Goal: Navigation & Orientation: Find specific page/section

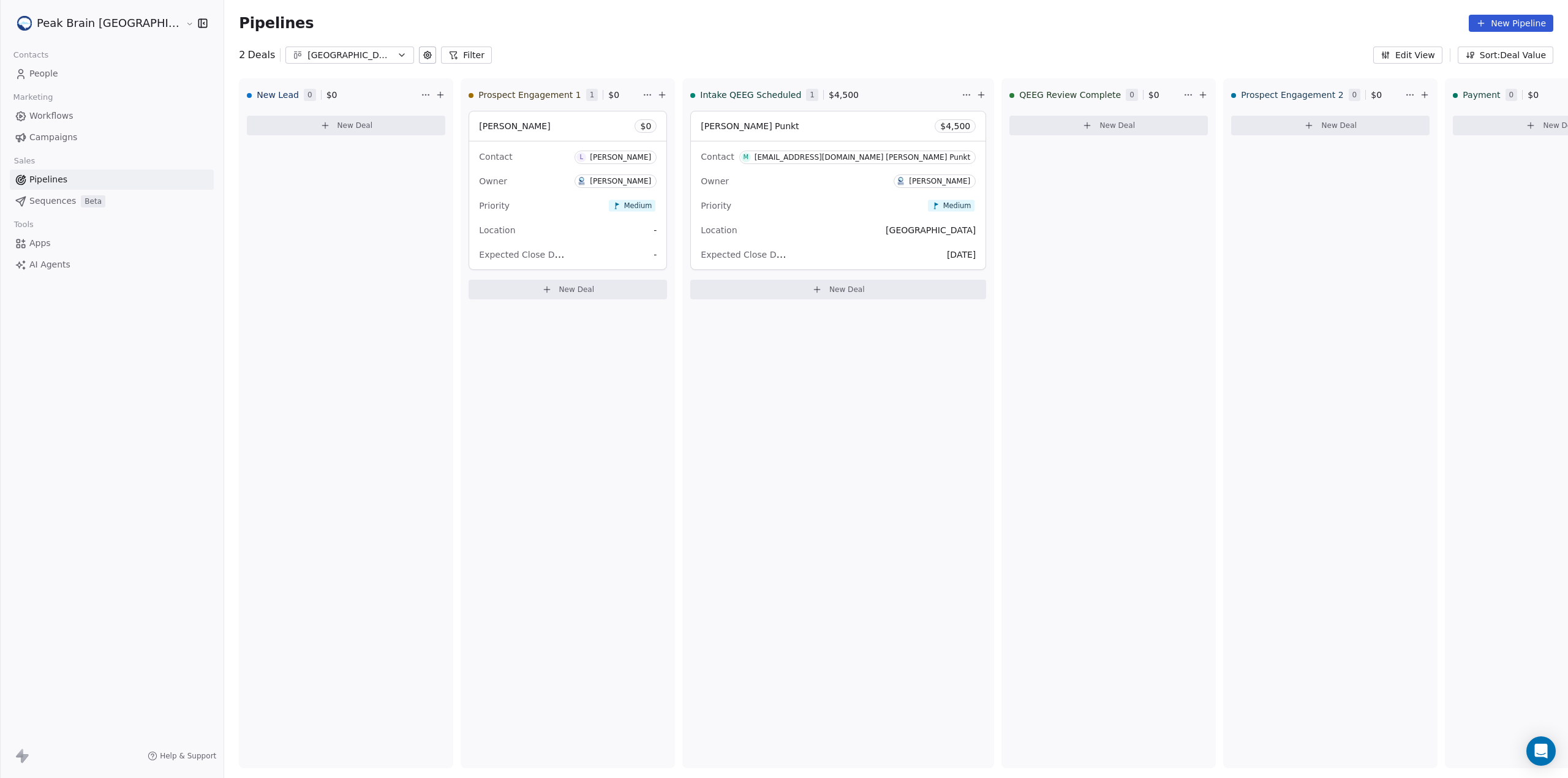
click at [307, 59] on div "[GEOGRAPHIC_DATA]" at bounding box center [349, 56] width 84 height 13
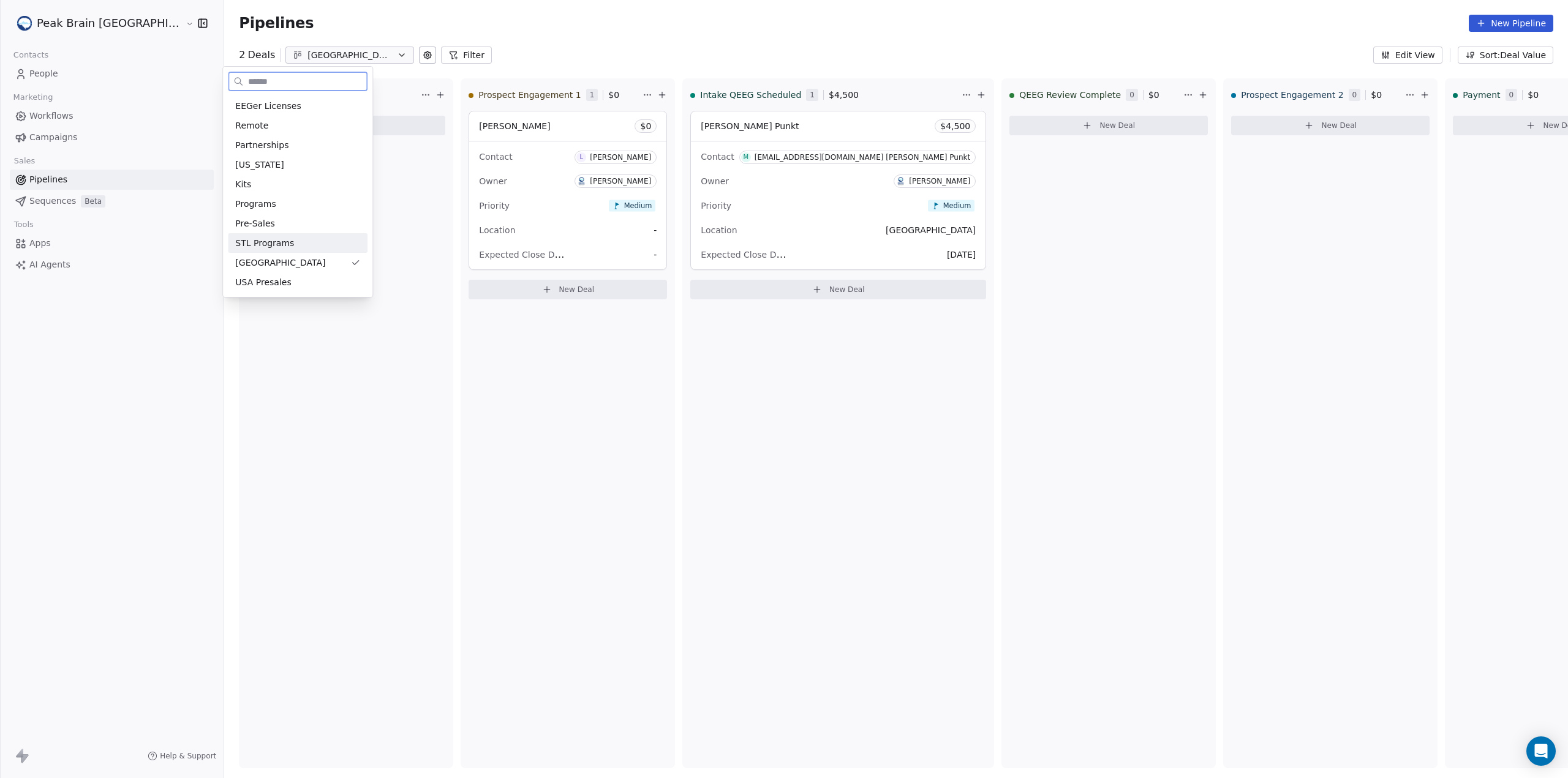
click at [327, 241] on div "STL Programs" at bounding box center [298, 243] width 125 height 13
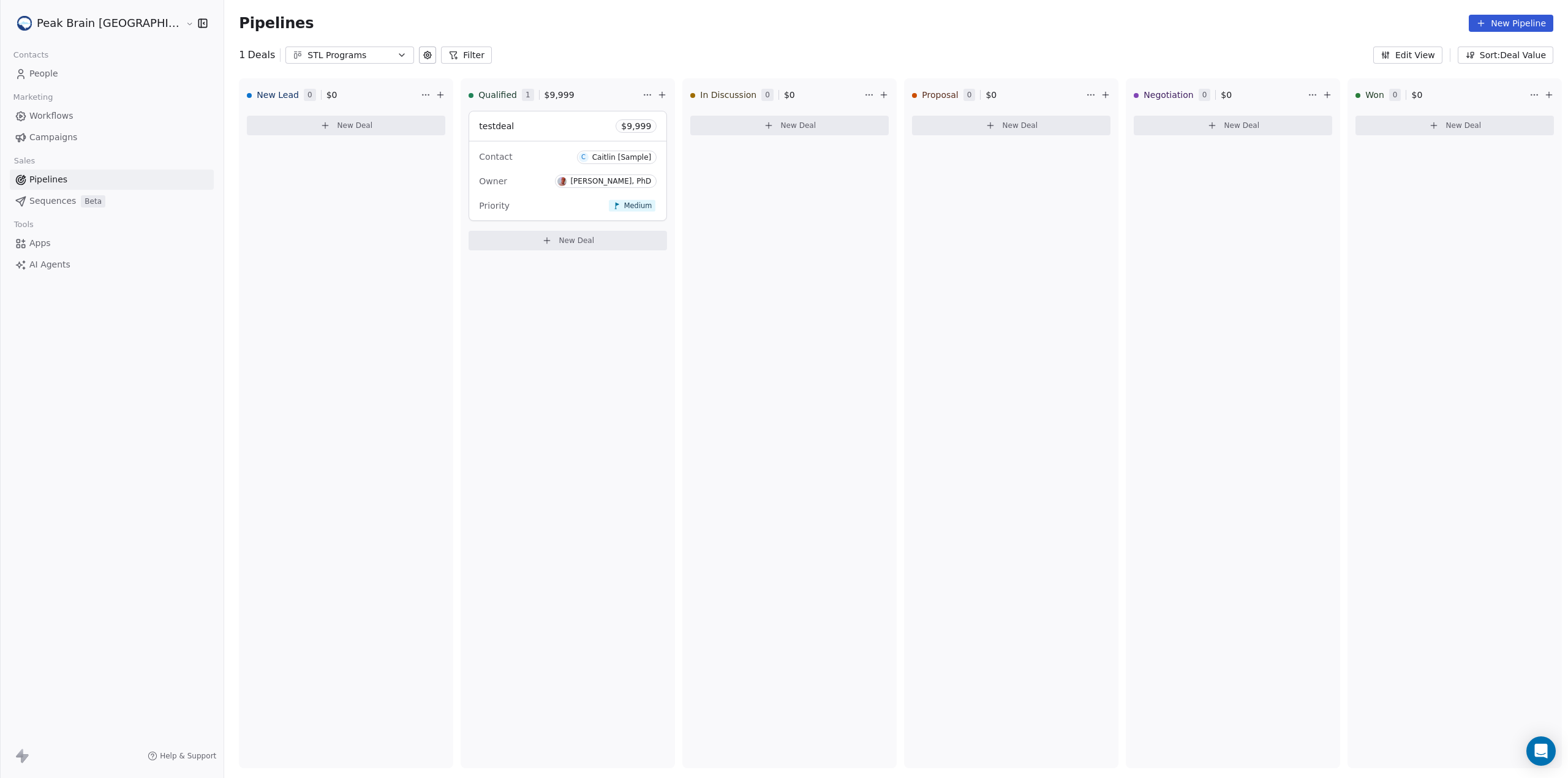
click at [307, 53] on div "STL Programs" at bounding box center [349, 56] width 84 height 13
click at [293, 261] on div "[GEOGRAPHIC_DATA]" at bounding box center [298, 263] width 125 height 13
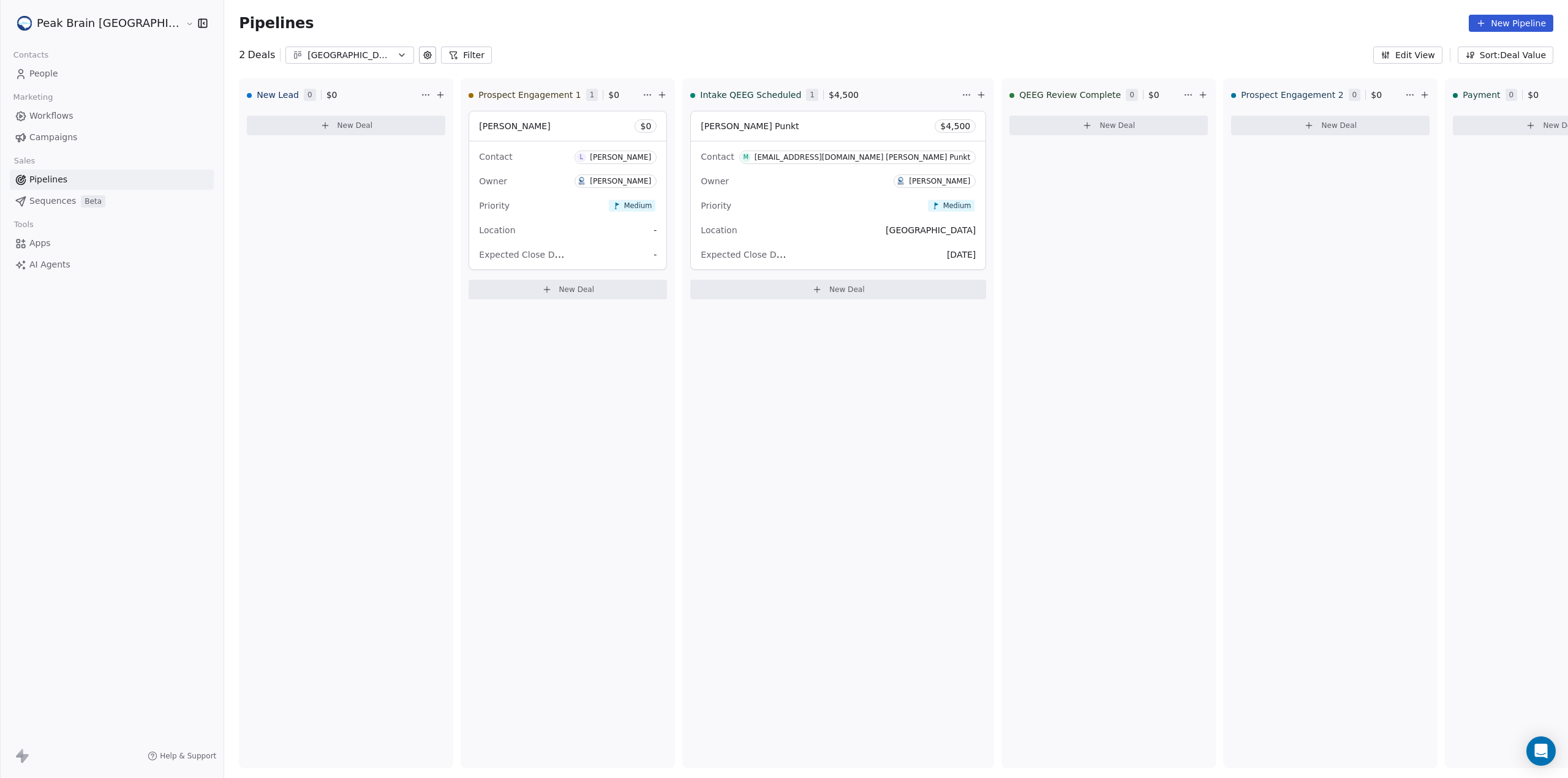
click at [321, 58] on div "[GEOGRAPHIC_DATA]" at bounding box center [349, 56] width 84 height 13
click at [320, 103] on div "EEGer Licenses" at bounding box center [298, 106] width 125 height 13
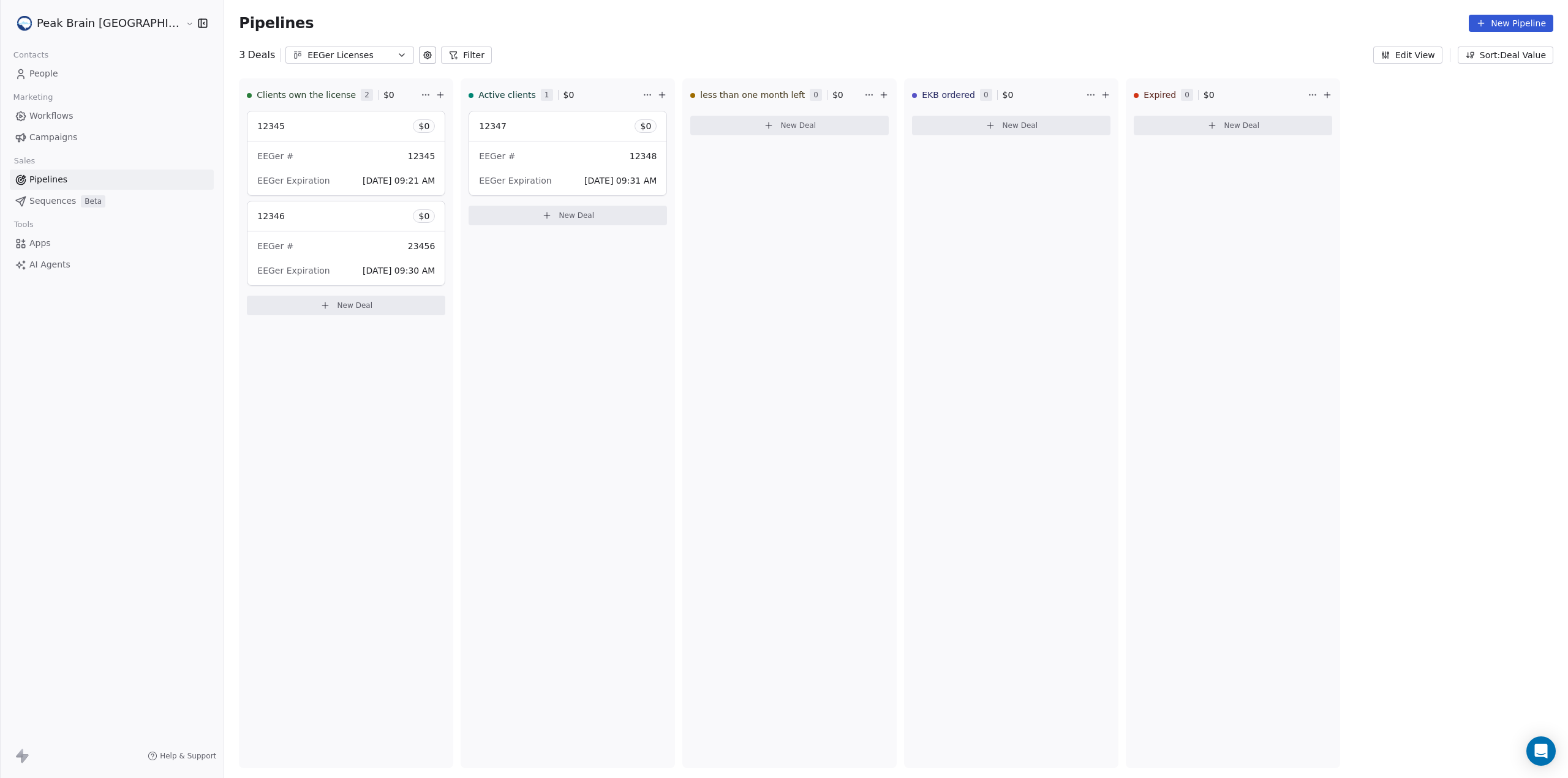
click at [307, 61] on div "EEGer Licenses" at bounding box center [349, 56] width 84 height 13
click at [280, 160] on div "[US_STATE]" at bounding box center [298, 165] width 125 height 13
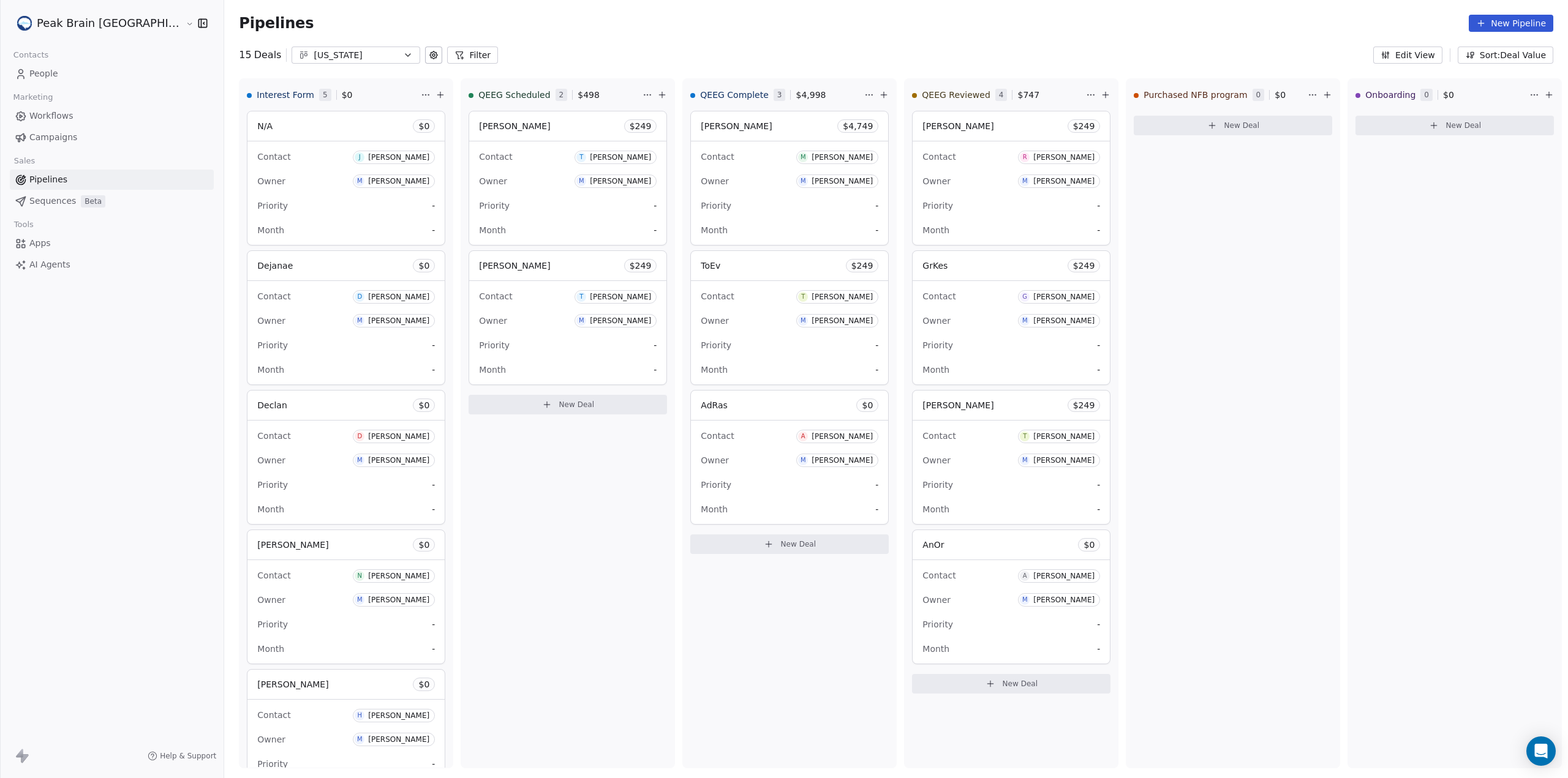
click at [70, 120] on span "Workflows" at bounding box center [51, 116] width 44 height 13
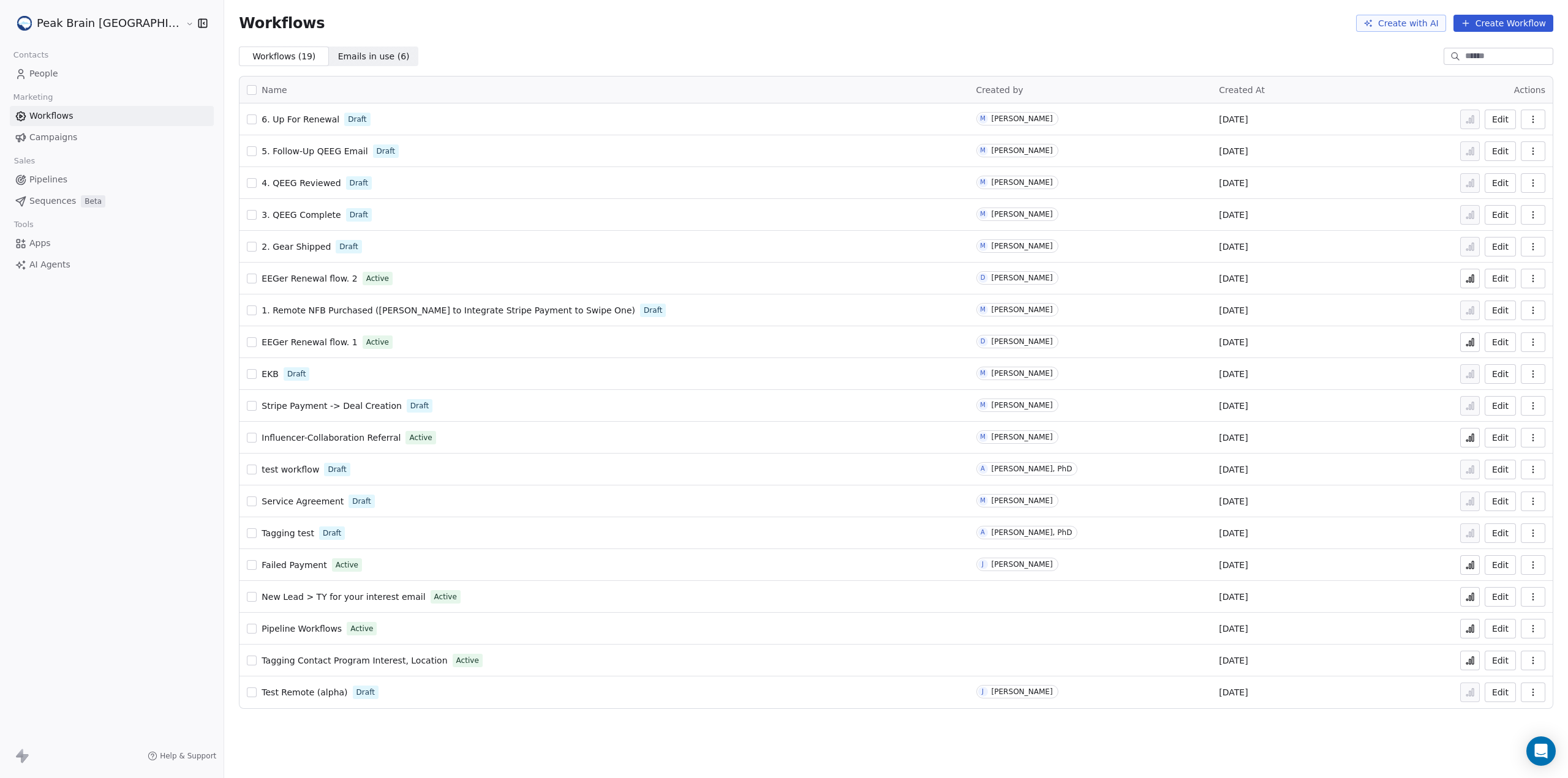
click at [58, 73] on link "People" at bounding box center [111, 74] width 204 height 21
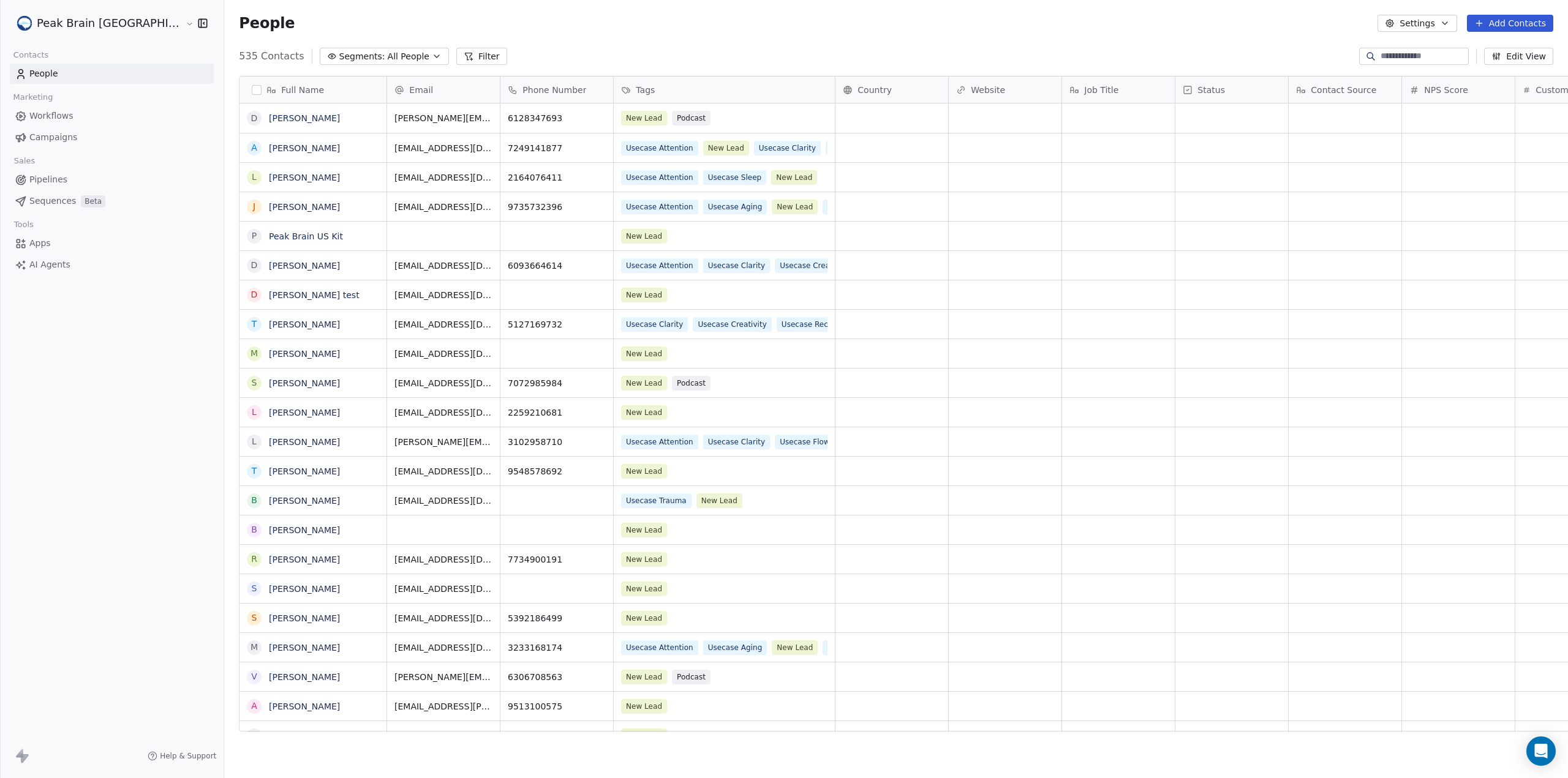
scroll to position [675, 1393]
click at [95, 118] on link "Workflows" at bounding box center [111, 116] width 204 height 21
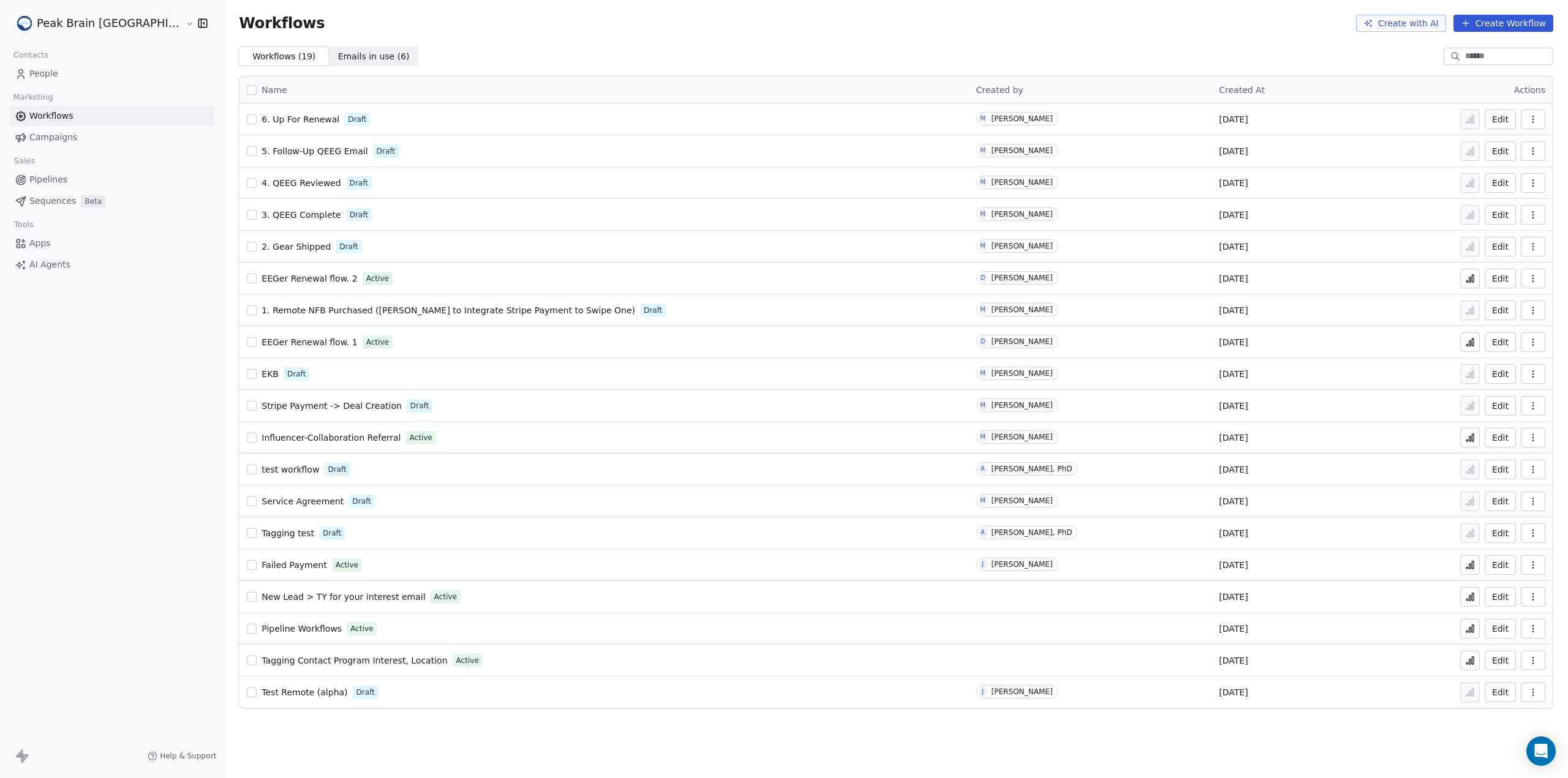
click at [59, 72] on link "People" at bounding box center [111, 74] width 204 height 21
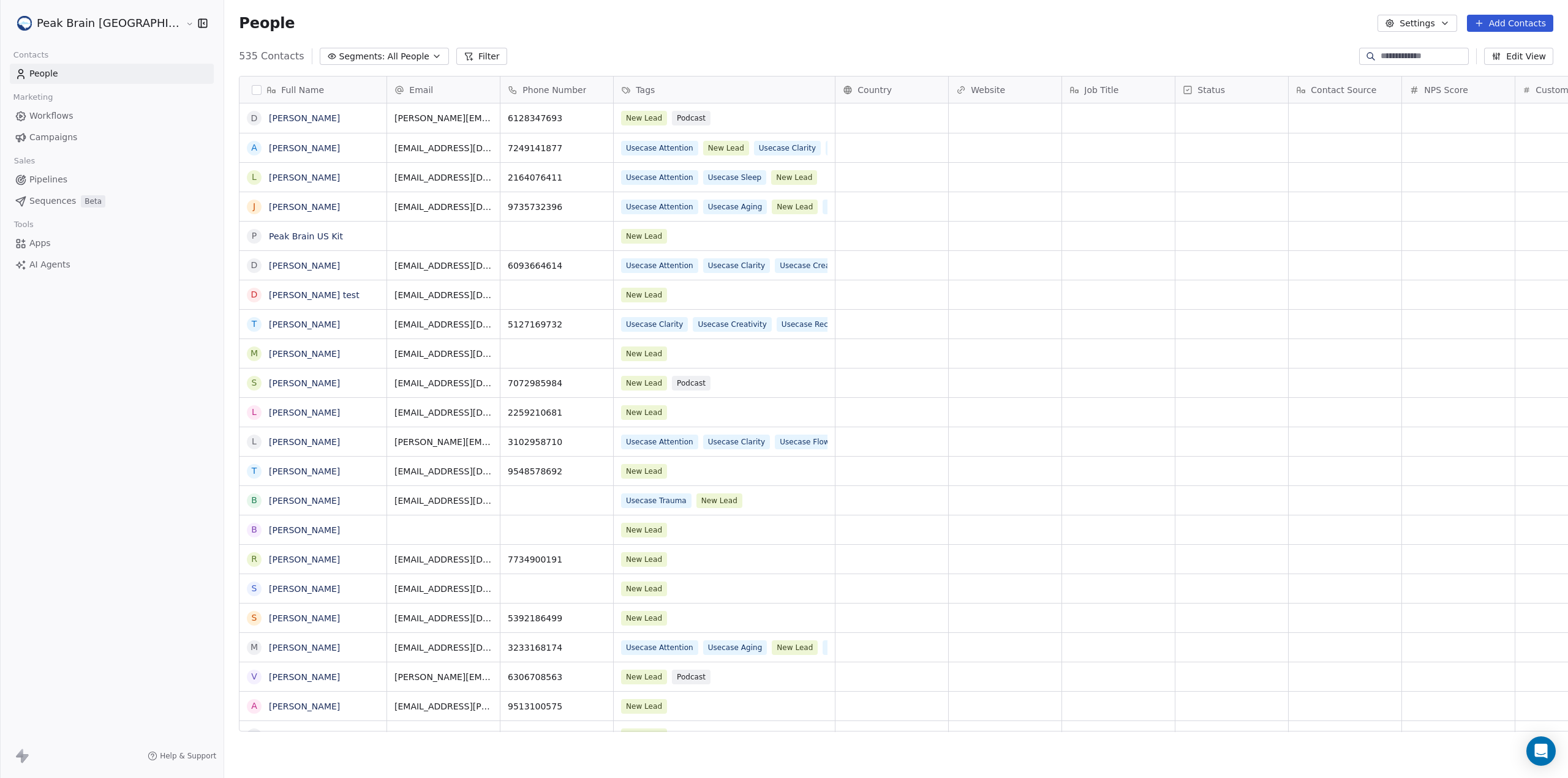
scroll to position [675, 1393]
click at [59, 21] on html "Peak Brain [GEOGRAPHIC_DATA] Contacts People Marketing Workflows Campaigns Sale…" at bounding box center [784, 389] width 1568 height 778
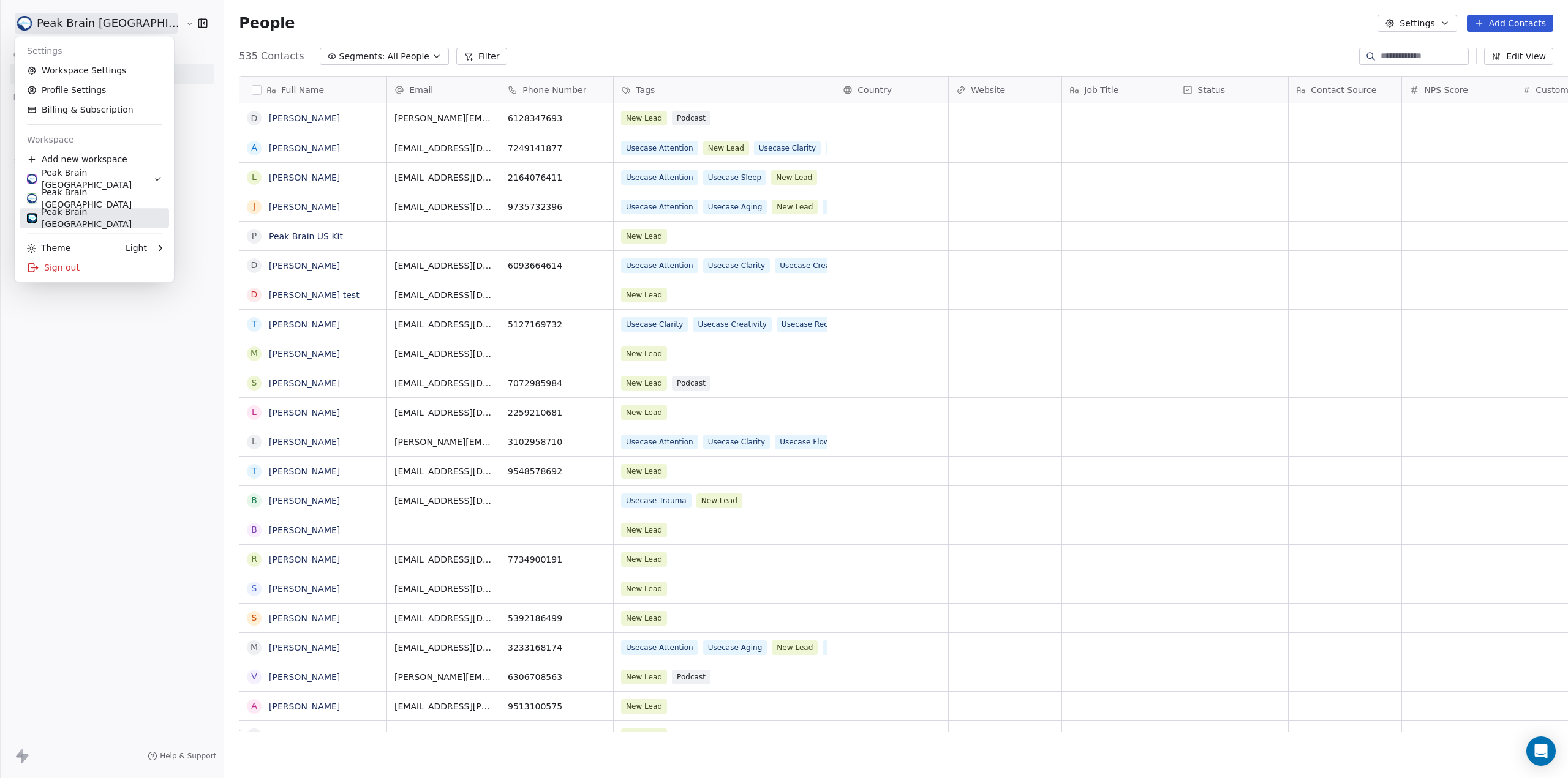
click at [102, 220] on div "Peak Brain [GEOGRAPHIC_DATA]" at bounding box center [95, 218] width 135 height 24
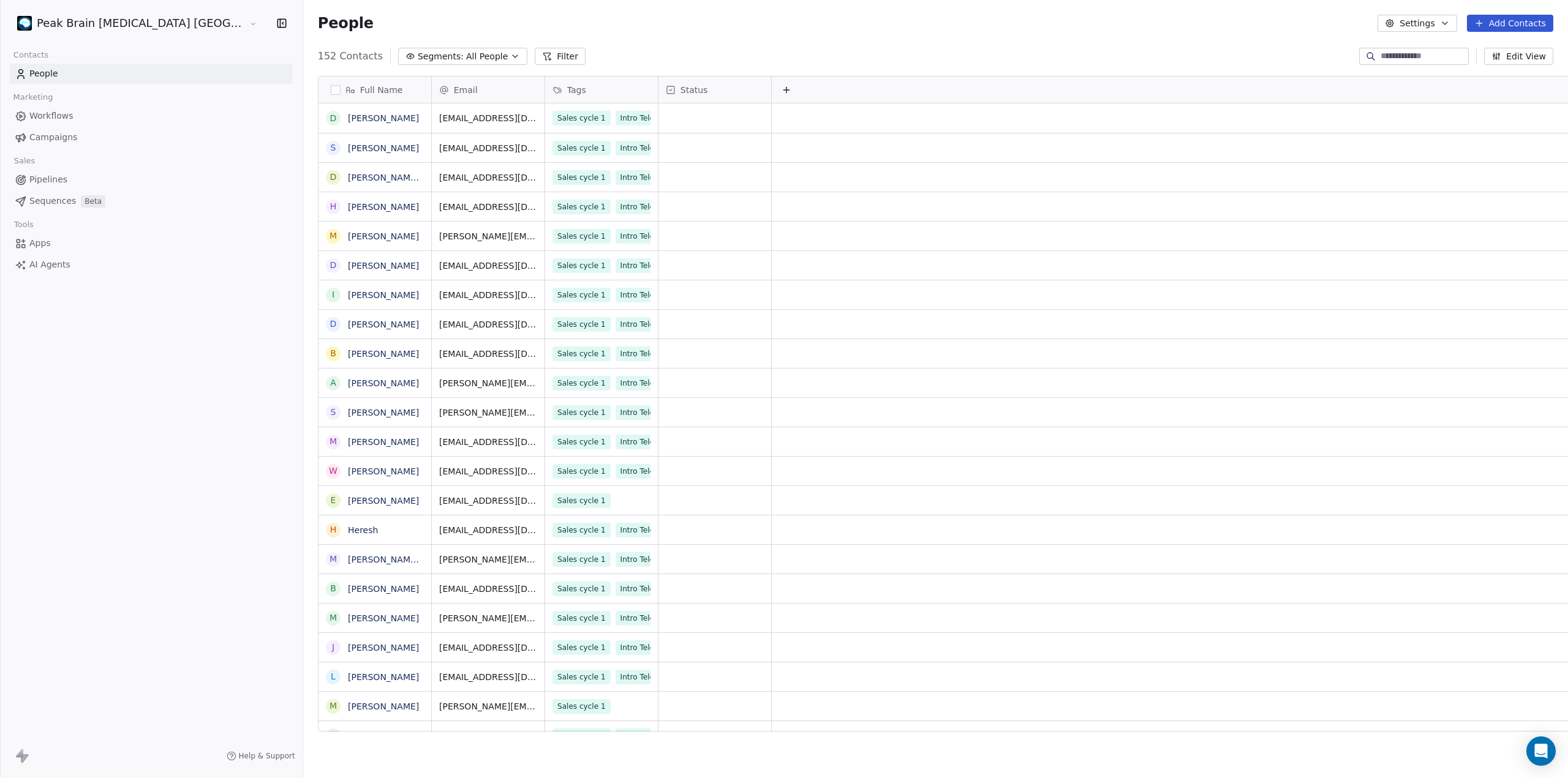
scroll to position [675, 1311]
click at [46, 116] on span "Workflows" at bounding box center [51, 116] width 44 height 13
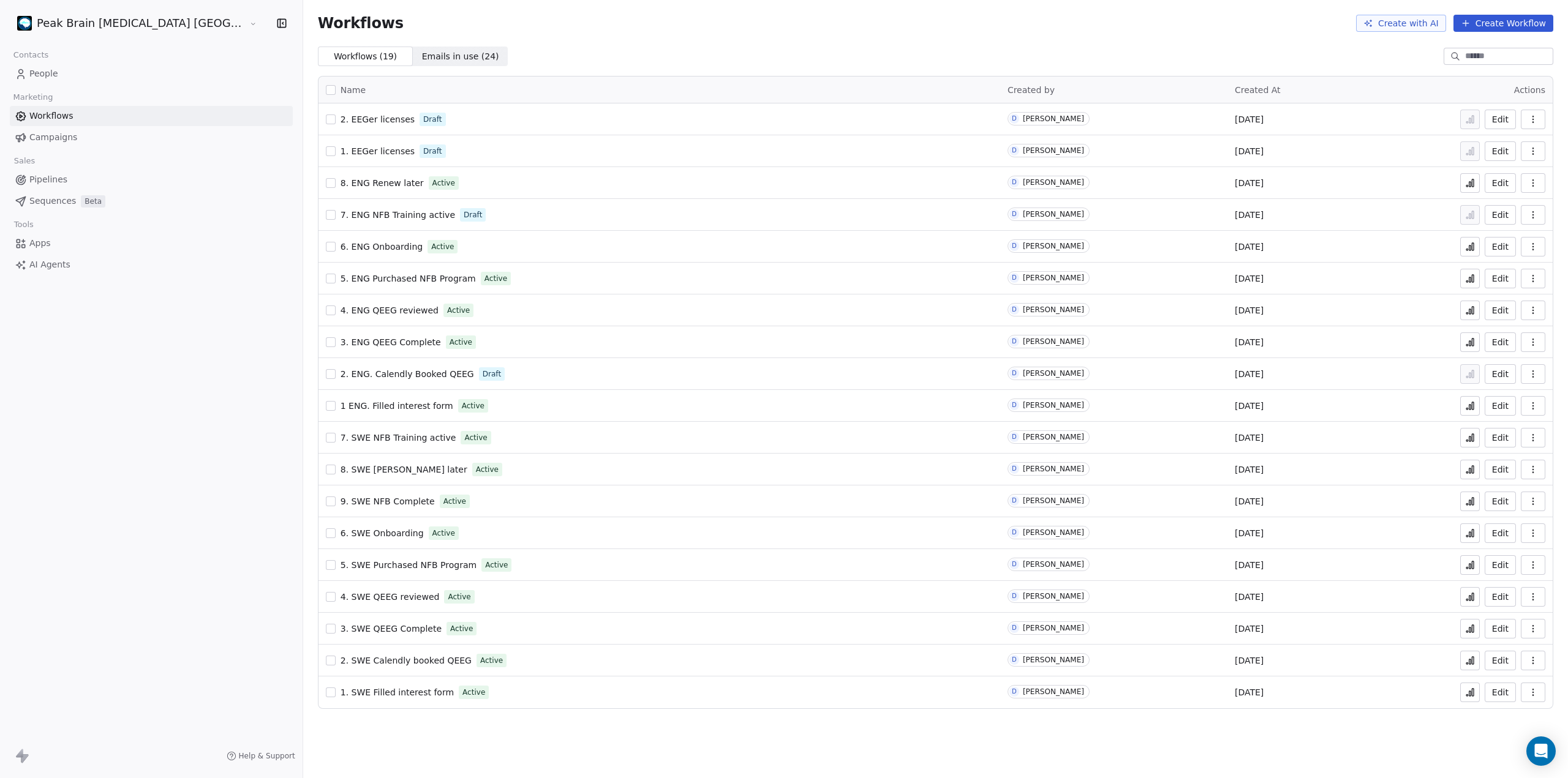
click at [422, 58] on span "Emails in use ( 24 )" at bounding box center [460, 56] width 77 height 13
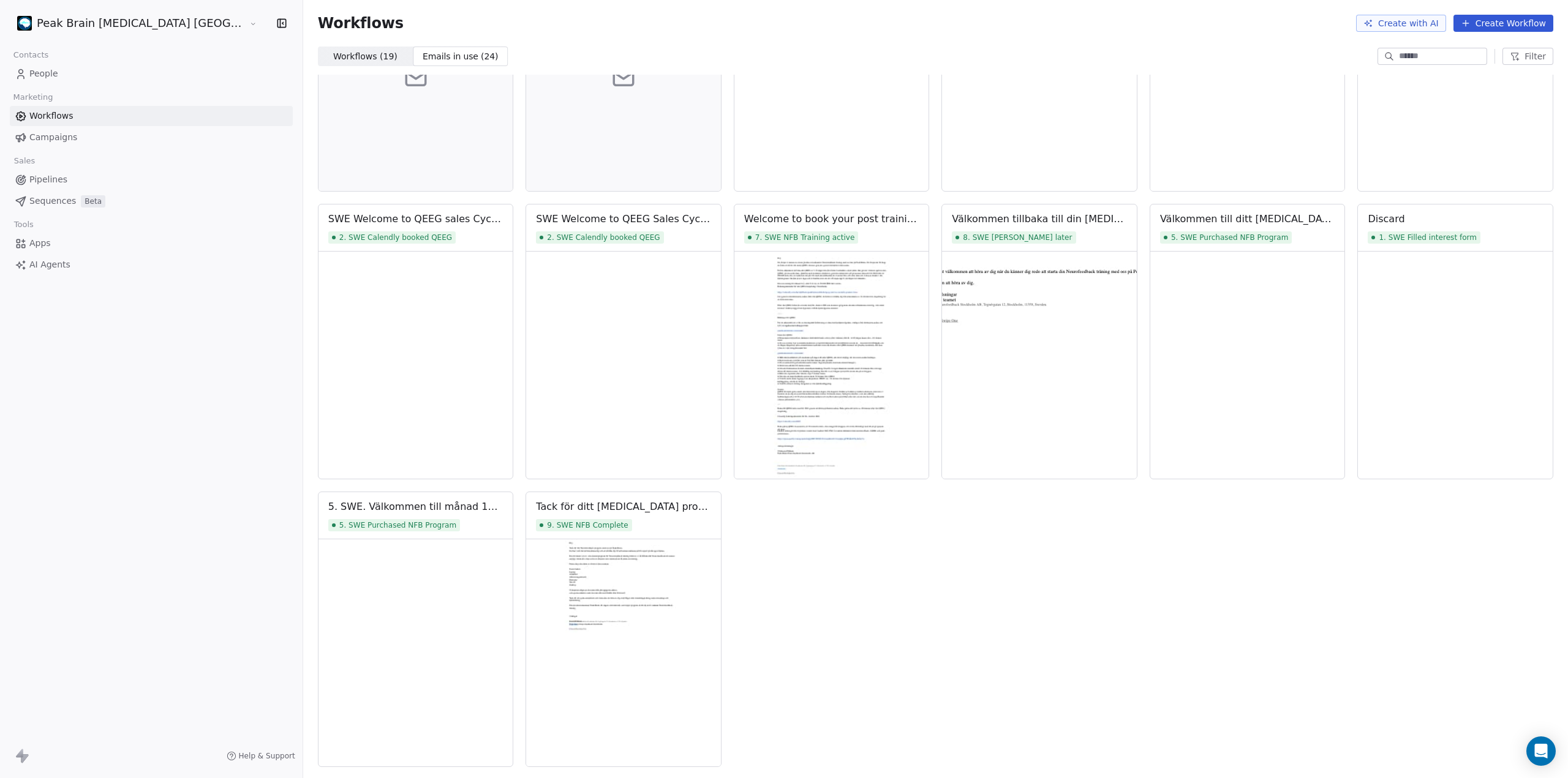
scroll to position [448, 0]
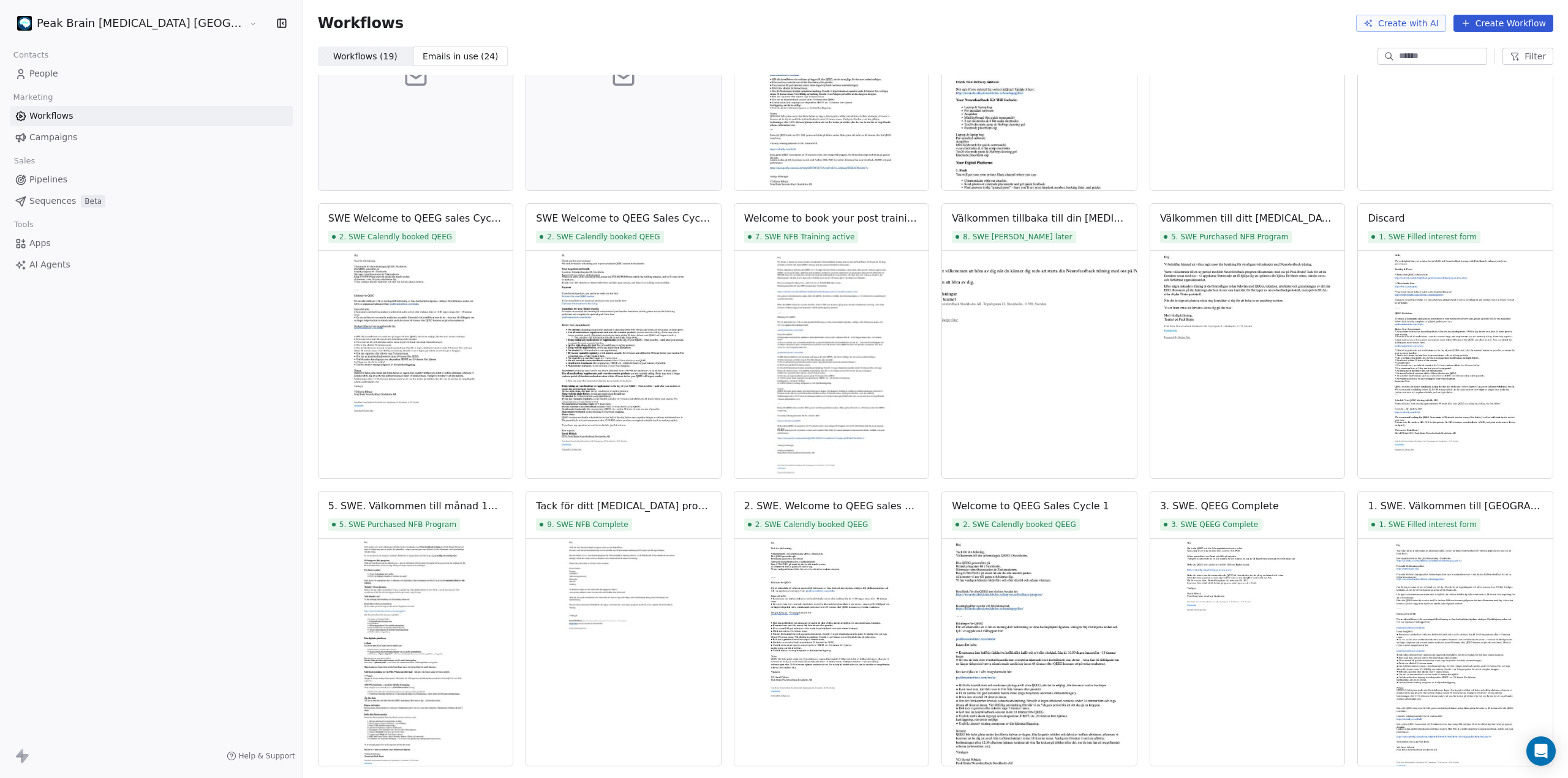
click at [38, 179] on span "Pipelines" at bounding box center [48, 180] width 38 height 13
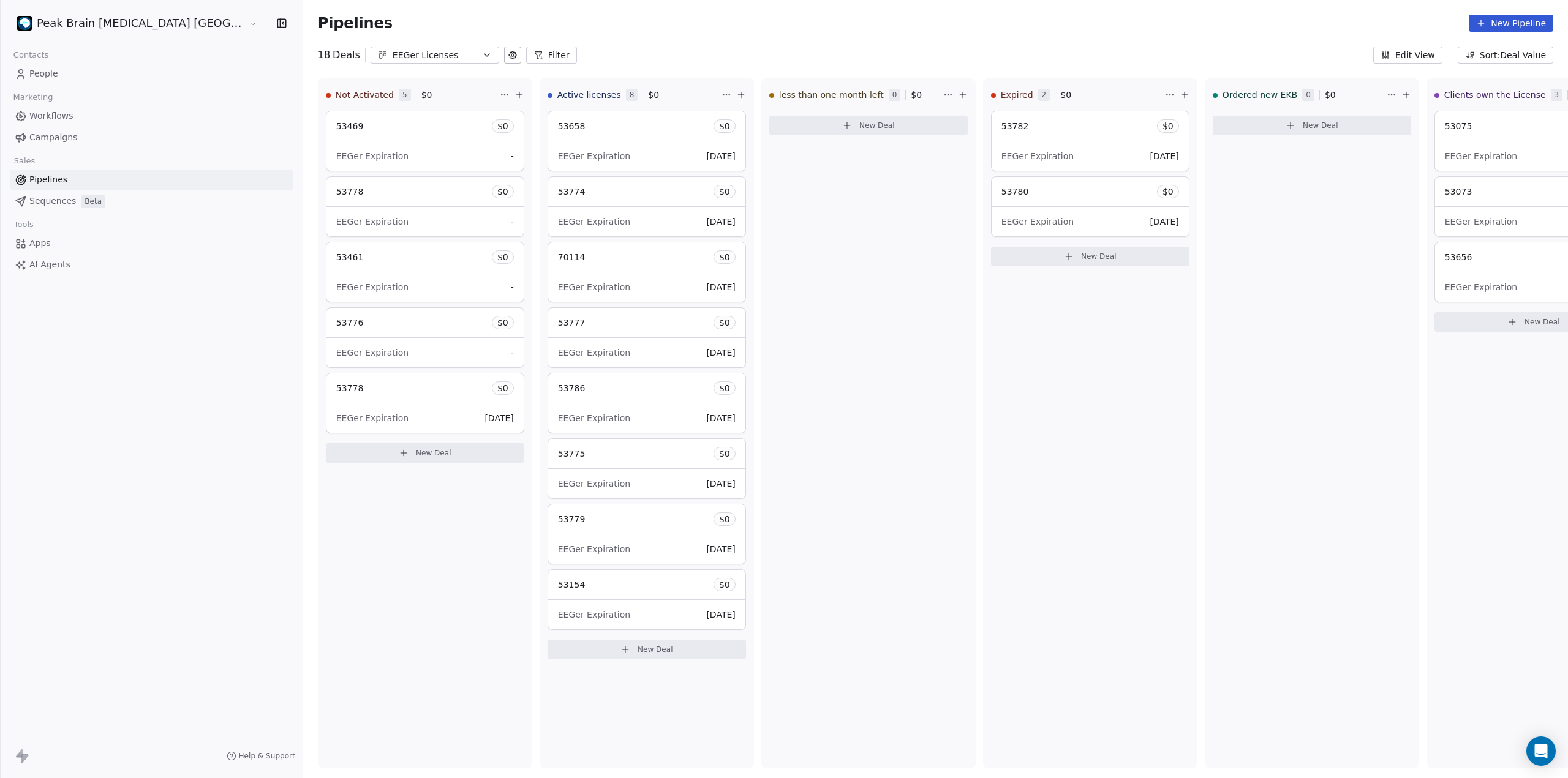
click at [106, 120] on link "Workflows" at bounding box center [151, 116] width 283 height 21
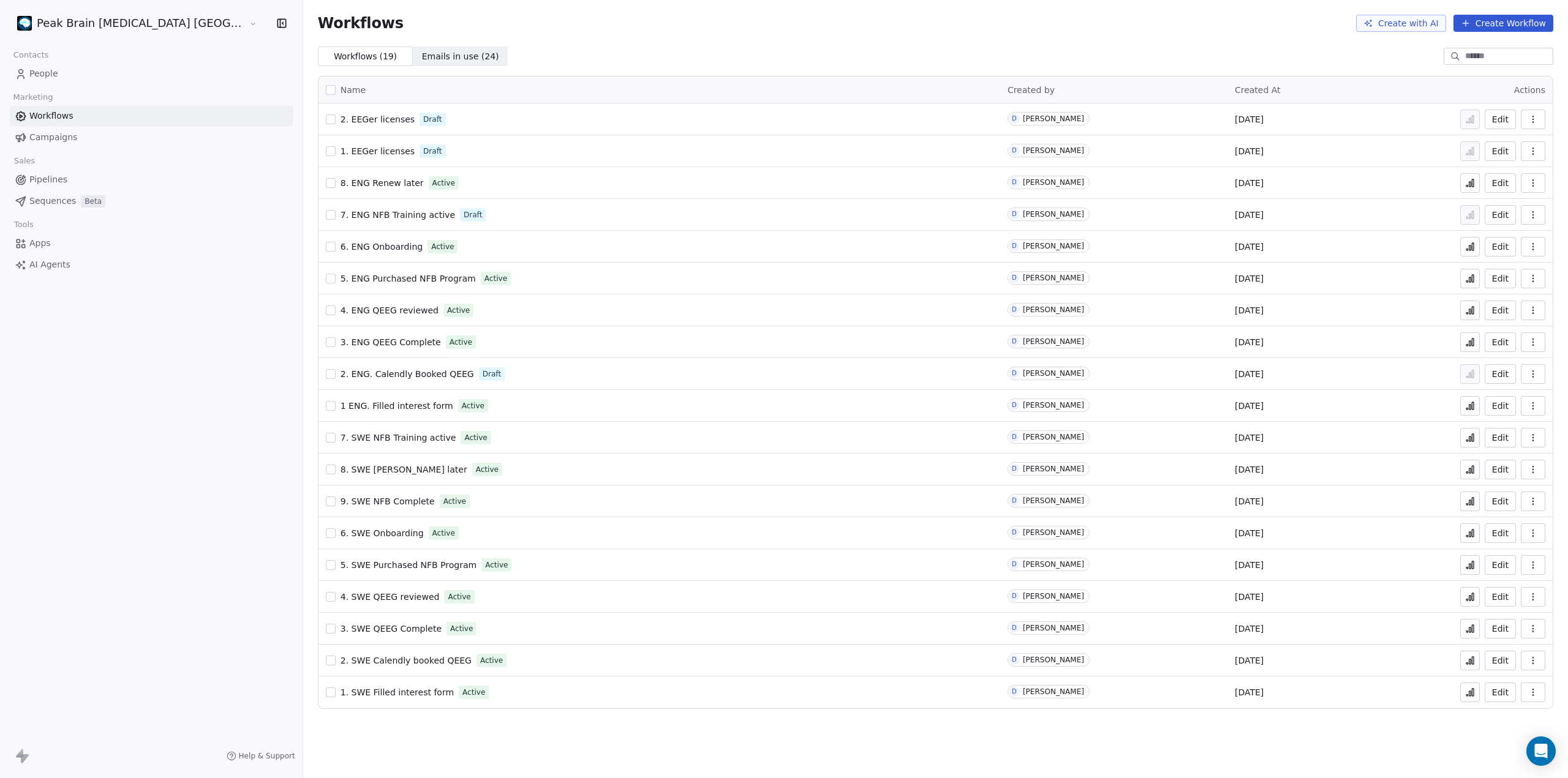
click at [82, 76] on link "People" at bounding box center [151, 74] width 283 height 21
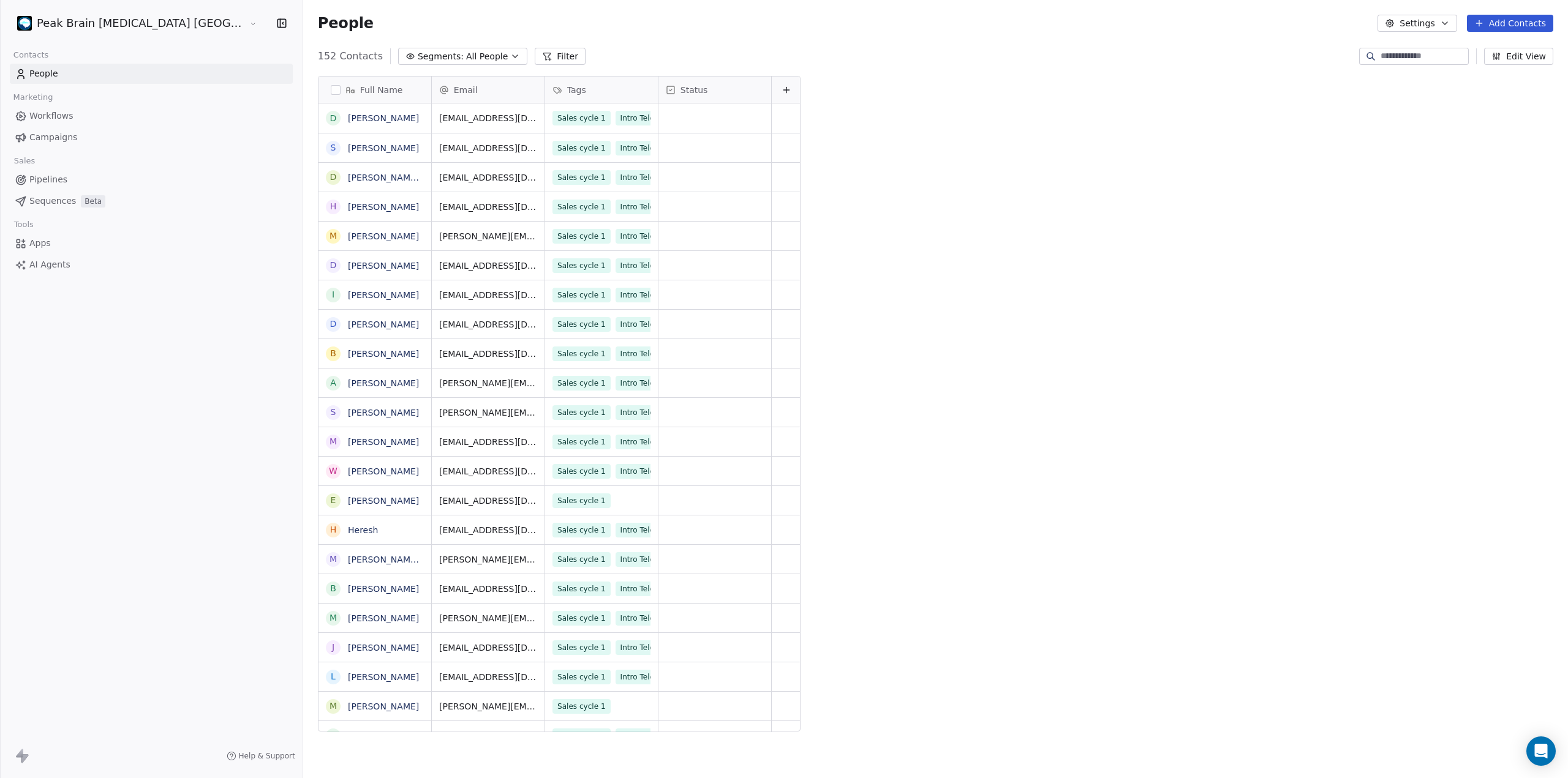
scroll to position [675, 1311]
click at [84, 25] on html "Peak Brain [MEDICAL_DATA] [GEOGRAPHIC_DATA] AB Contacts People Marketing Workfl…" at bounding box center [784, 389] width 1568 height 778
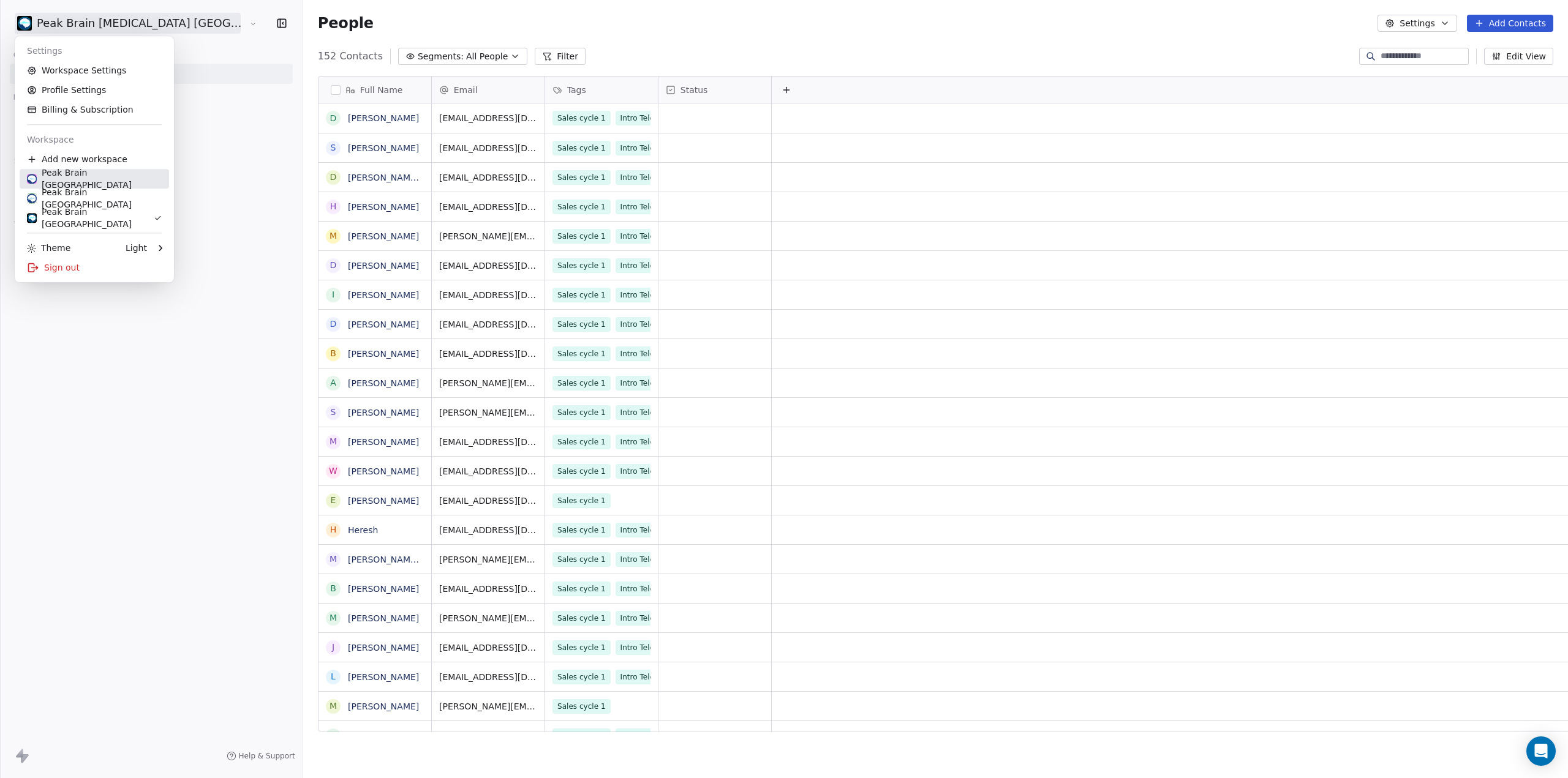
click at [119, 180] on div "Peak Brain [GEOGRAPHIC_DATA]" at bounding box center [95, 178] width 135 height 24
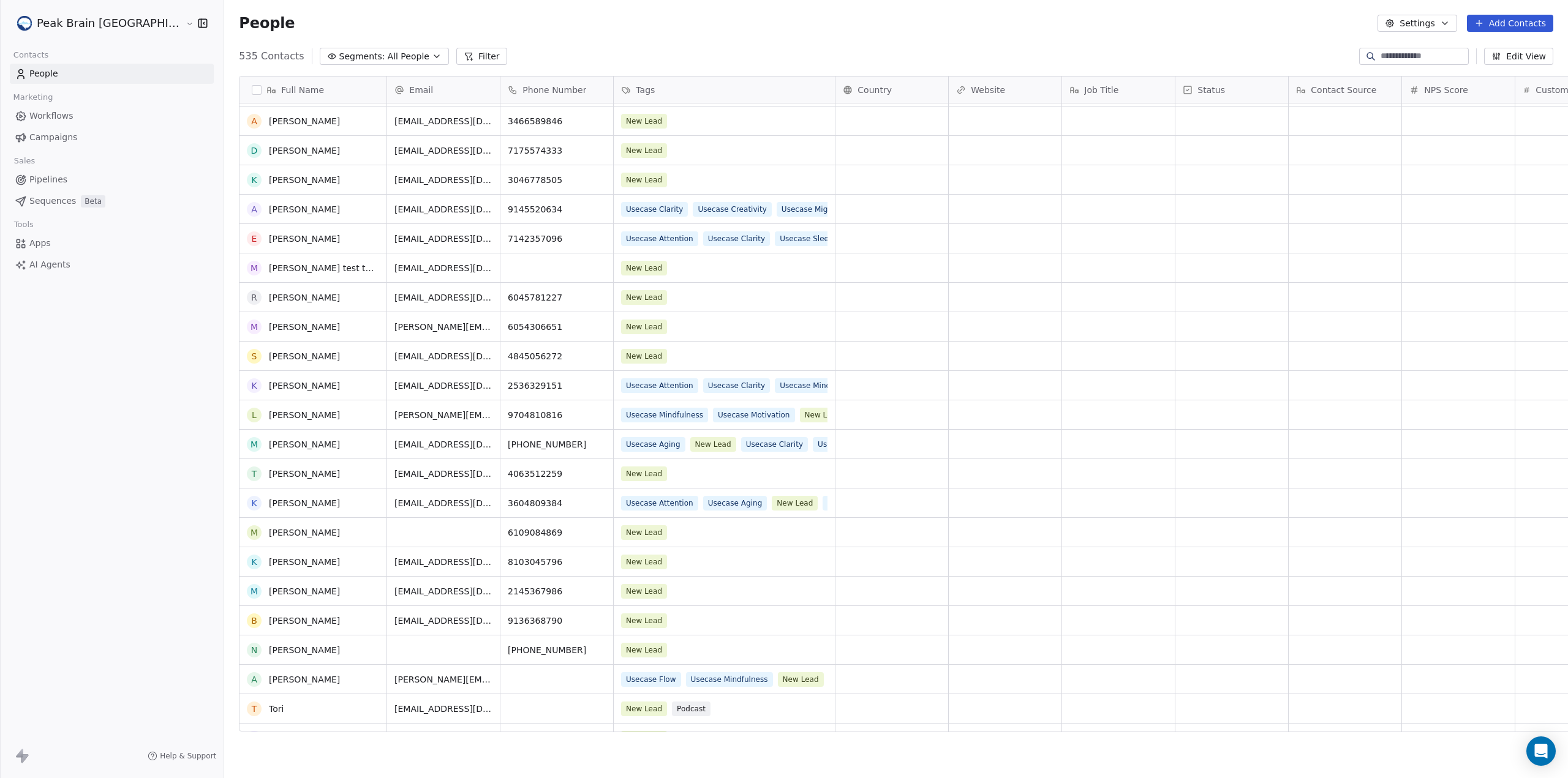
scroll to position [1409, 0]
